Goal: Task Accomplishment & Management: Use online tool/utility

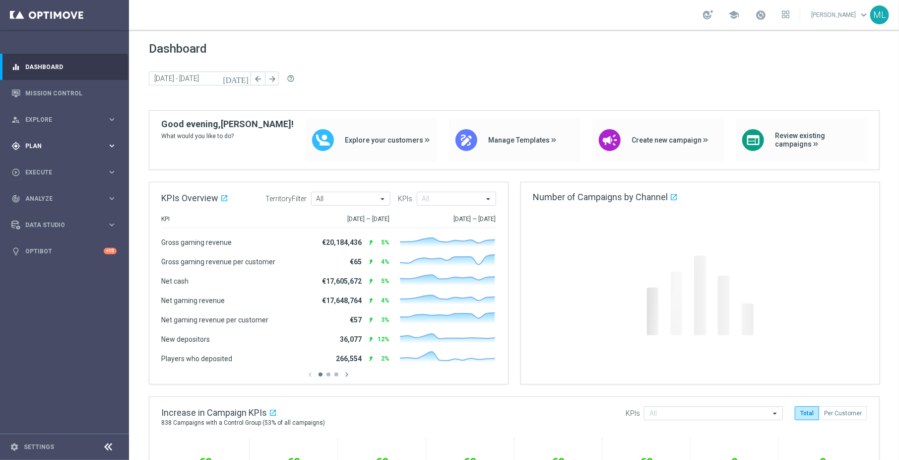
click at [110, 147] on icon "keyboard_arrow_right" at bounding box center [111, 145] width 9 height 9
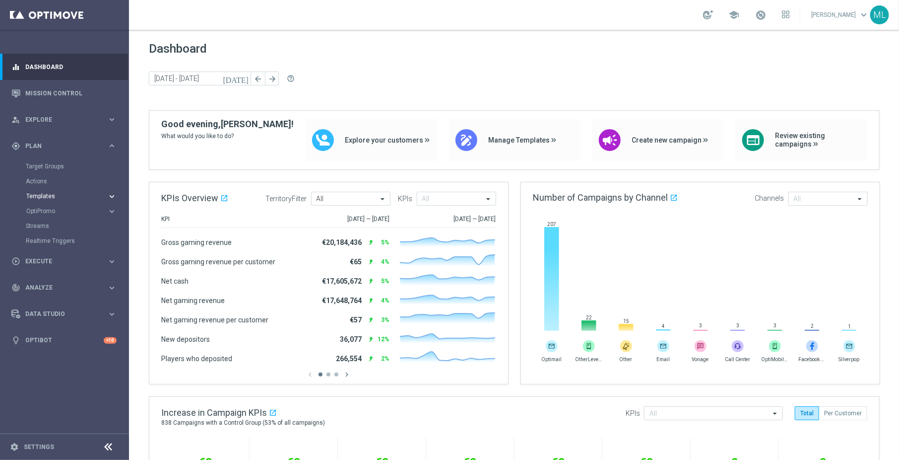
click at [42, 193] on button "Templates keyboard_arrow_right" at bounding box center [71, 196] width 91 height 8
click at [57, 209] on link "Optimail" at bounding box center [67, 211] width 72 height 8
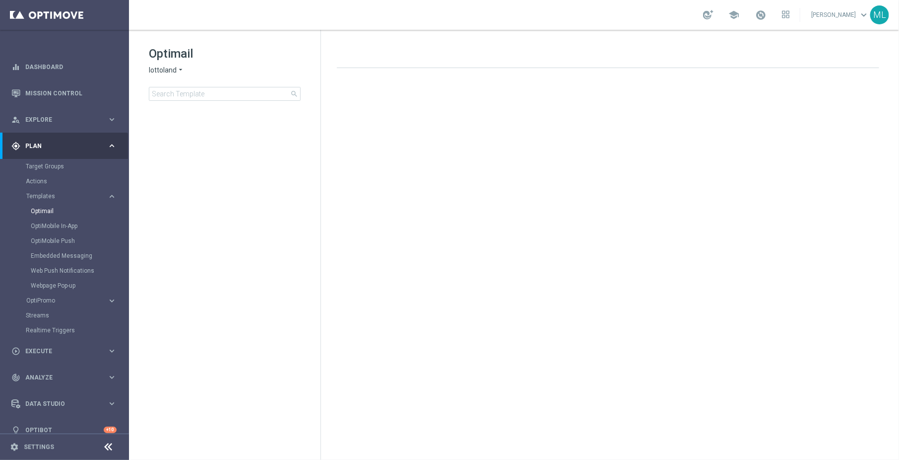
click at [175, 67] on span "lottoland" at bounding box center [163, 70] width 28 height 9
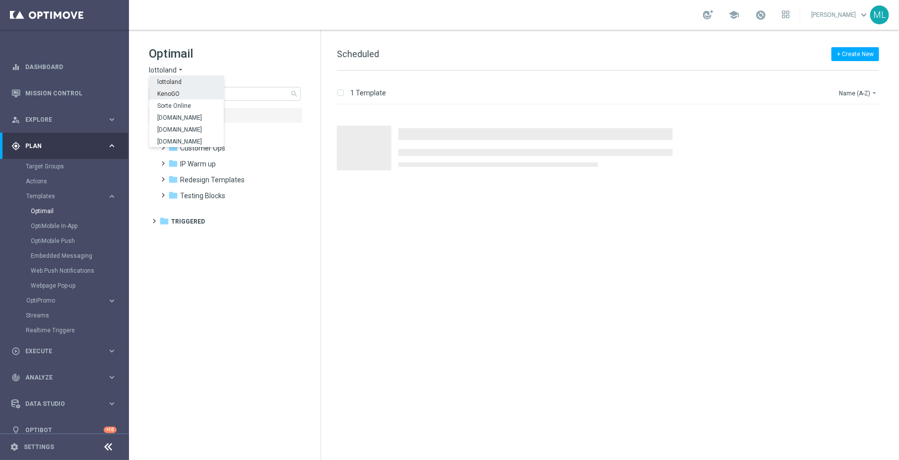
click at [0, 0] on span "KenoGO" at bounding box center [0, 0] width 0 height 0
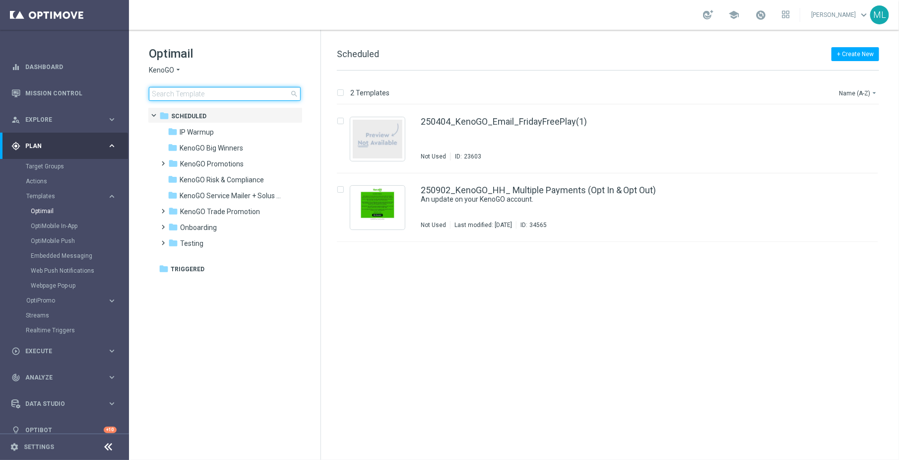
click at [191, 94] on input at bounding box center [225, 94] width 152 height 14
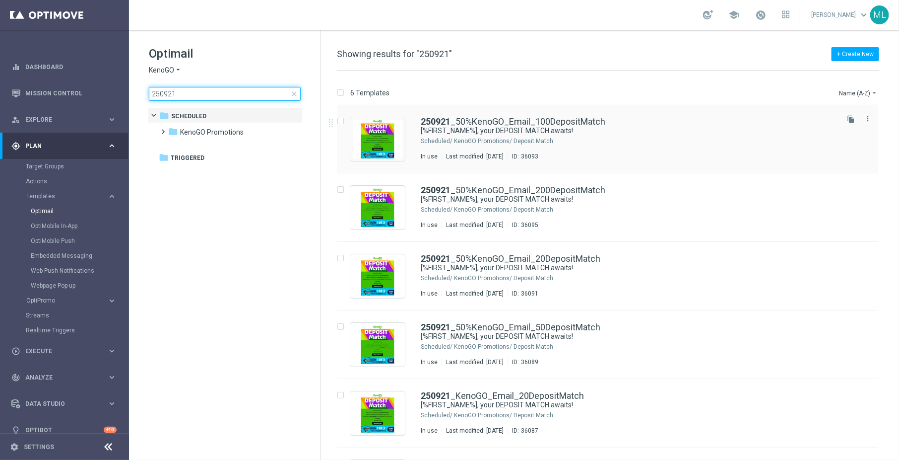
type input "250921"
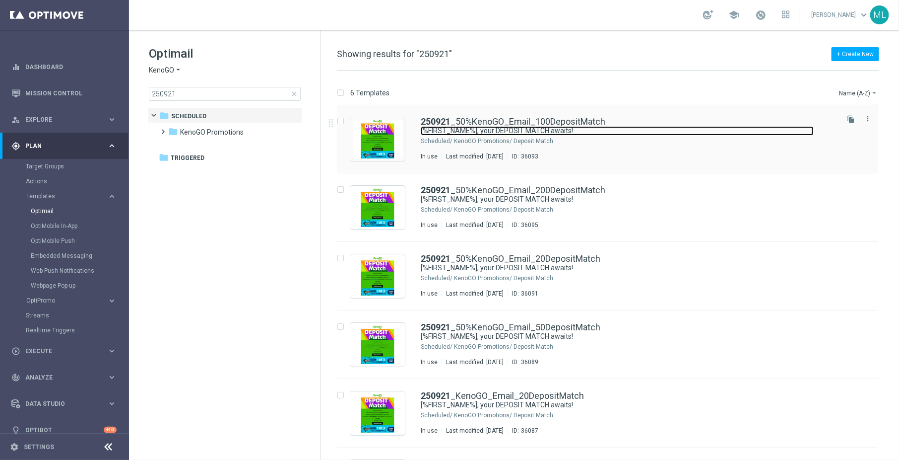
click at [587, 133] on link "[%FIRST_NAME%], your DEPOSIT MATCH awaits!" at bounding box center [617, 130] width 393 height 9
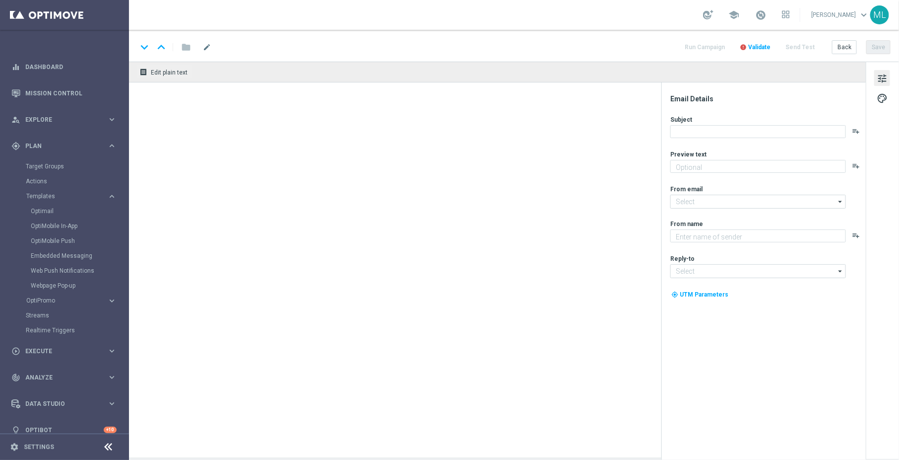
type textarea "Unlock your match inside"
type input "[EMAIL_ADDRESS][DOMAIN_NAME]"
type textarea "KenoGO"
type input "[EMAIL_ADDRESS][DOMAIN_NAME]"
